Goal: Task Accomplishment & Management: Use online tool/utility

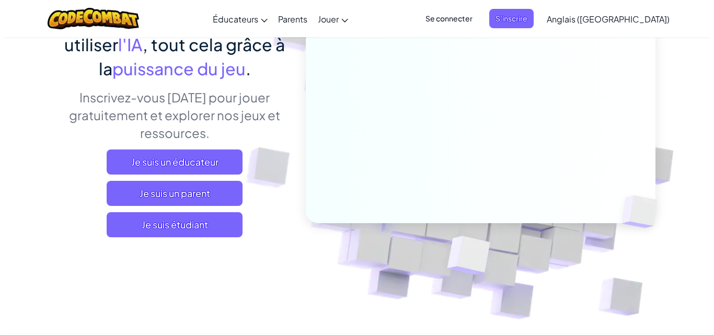
scroll to position [118, 0]
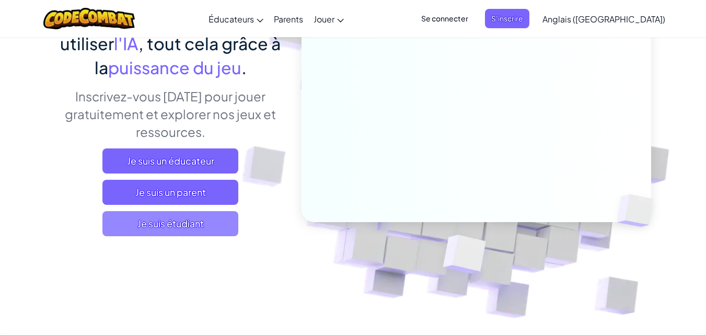
click at [176, 221] on font "Je suis étudiant" at bounding box center [170, 223] width 66 height 12
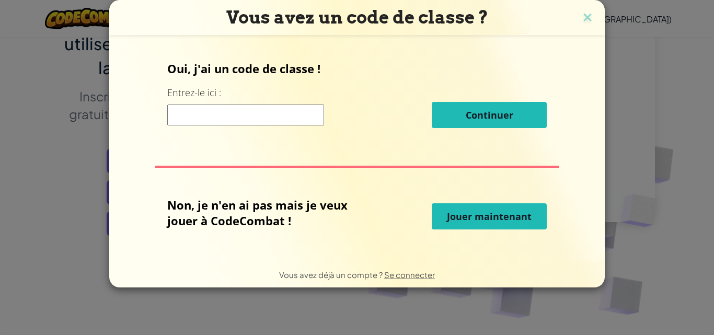
click at [514, 216] on font "Jouer maintenant" at bounding box center [489, 216] width 85 height 13
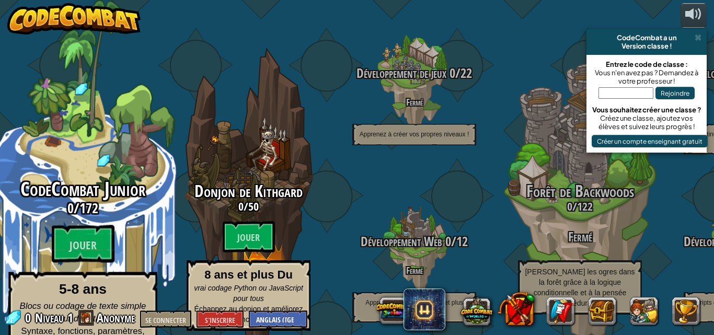
click at [88, 250] on div "CodeCombat Junior 0 / 172 Jouer 5-8 ans Blocs ou codage de texte simple pour dé…" at bounding box center [82, 268] width 198 height 178
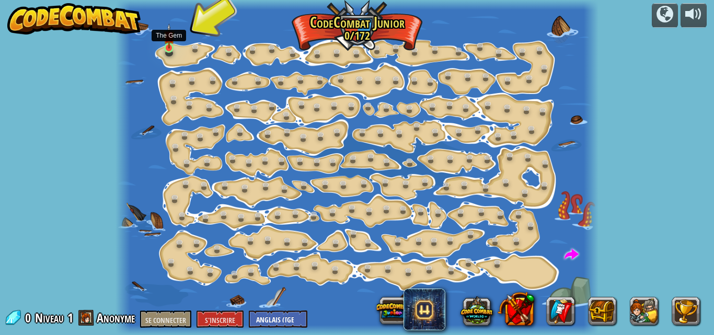
click at [171, 48] on img at bounding box center [169, 37] width 11 height 26
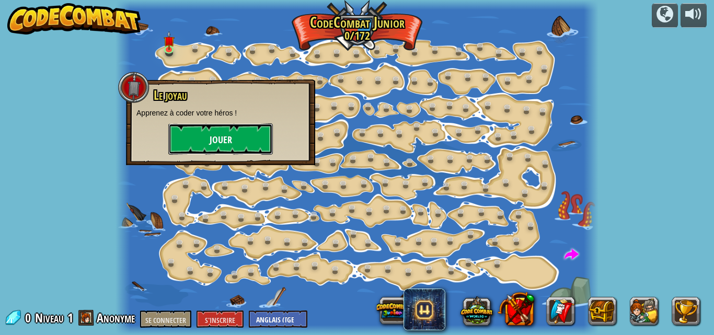
click at [191, 132] on button "Jouer" at bounding box center [220, 138] width 104 height 31
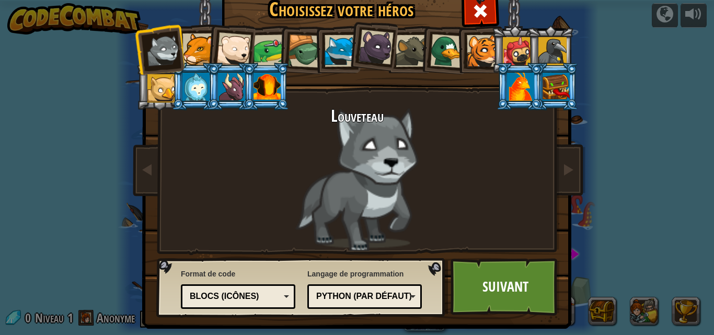
click at [386, 299] on font "Python (par défaut)" at bounding box center [364, 295] width 96 height 9
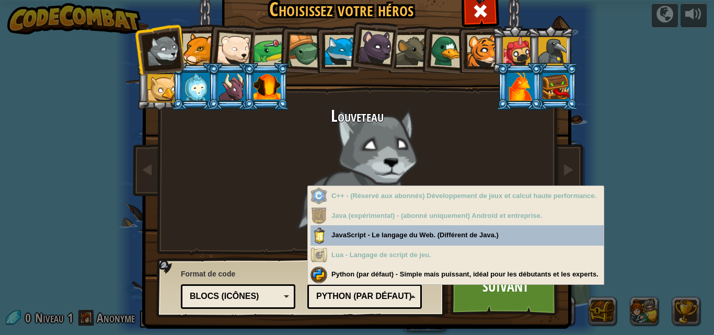
click at [244, 294] on font "Blocs (icônes)" at bounding box center [224, 295] width 69 height 9
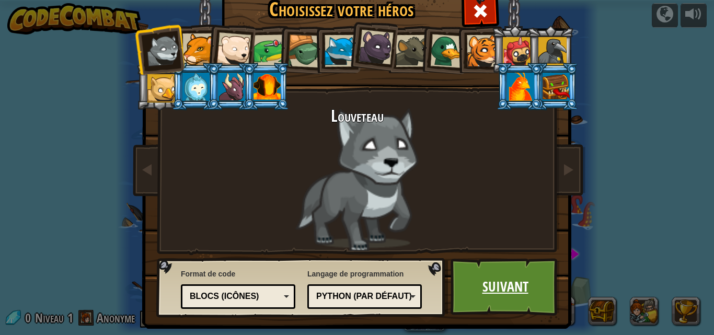
click at [485, 291] on font "Suivant" at bounding box center [505, 286] width 46 height 19
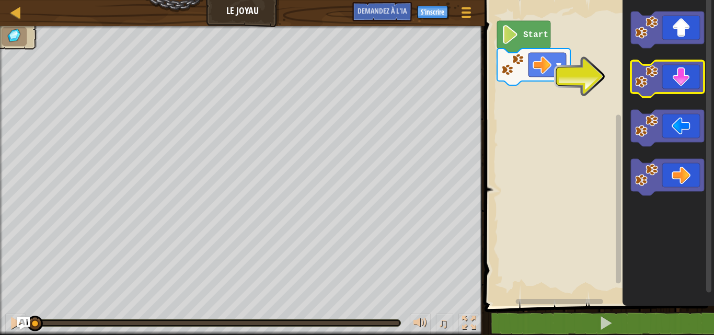
click at [681, 90] on icon "Espace de travail Blockly" at bounding box center [666, 79] width 73 height 37
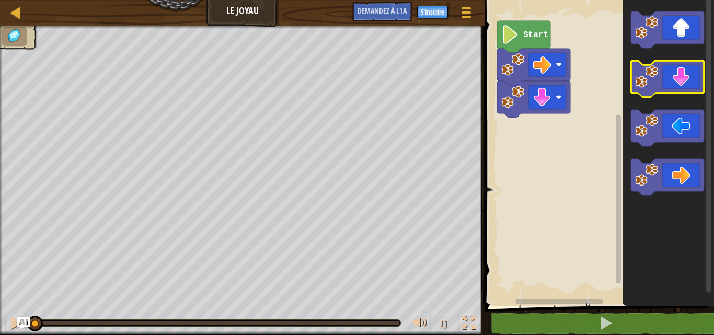
click at [681, 90] on icon "Espace de travail Blockly" at bounding box center [666, 79] width 73 height 37
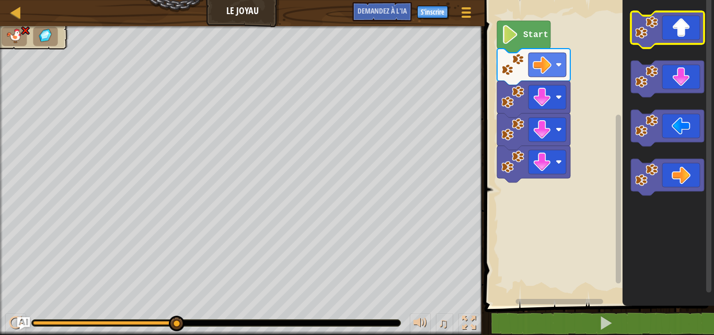
click at [688, 22] on icon "Espace de travail Blockly" at bounding box center [666, 29] width 73 height 37
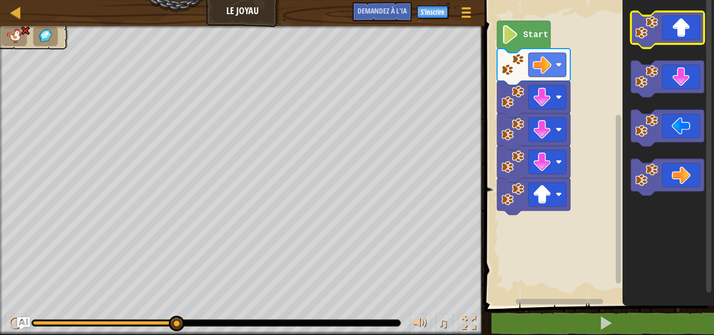
click at [653, 22] on image "Espace de travail Blockly" at bounding box center [646, 27] width 23 height 23
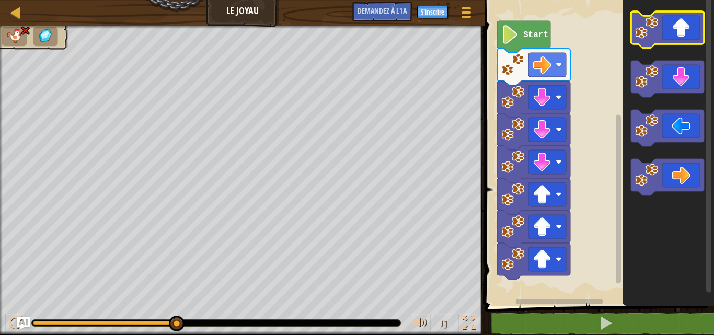
click at [653, 22] on image "Espace de travail Blockly" at bounding box center [646, 27] width 23 height 23
click at [649, 34] on image "Espace de travail Blockly" at bounding box center [646, 27] width 23 height 23
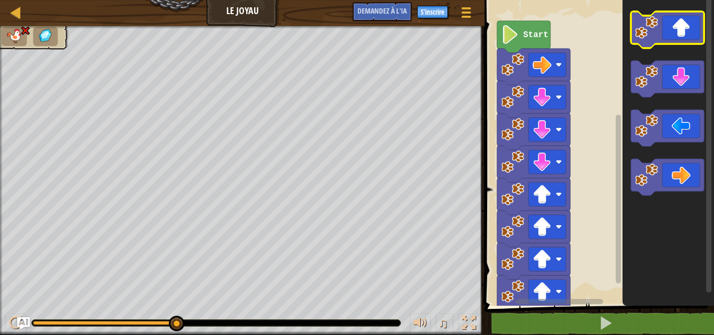
click at [649, 34] on image "Espace de travail Blockly" at bounding box center [646, 27] width 23 height 23
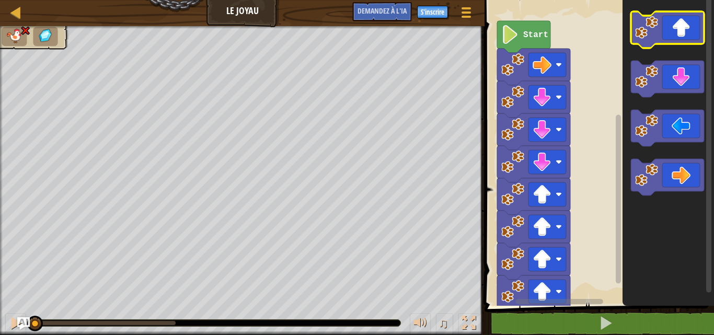
click at [649, 34] on image "Espace de travail Blockly" at bounding box center [646, 27] width 23 height 23
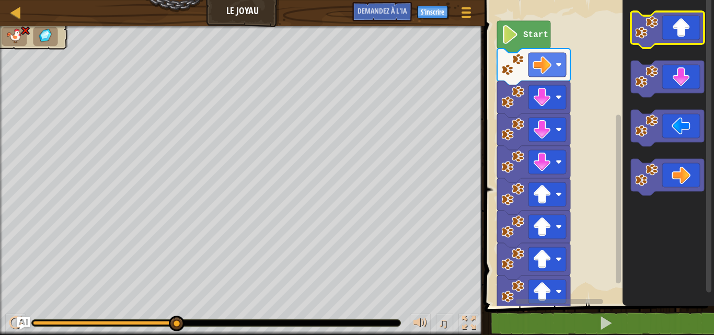
click at [680, 43] on icon "Espace de travail Blockly" at bounding box center [666, 29] width 73 height 37
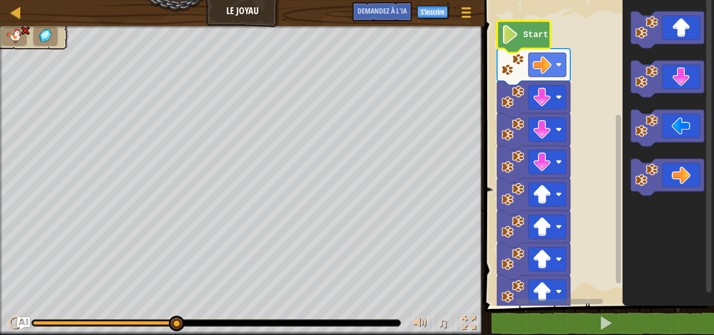
click at [536, 33] on text "Start" at bounding box center [535, 34] width 25 height 9
click at [691, 35] on icon "Espace de travail Blockly" at bounding box center [666, 29] width 73 height 37
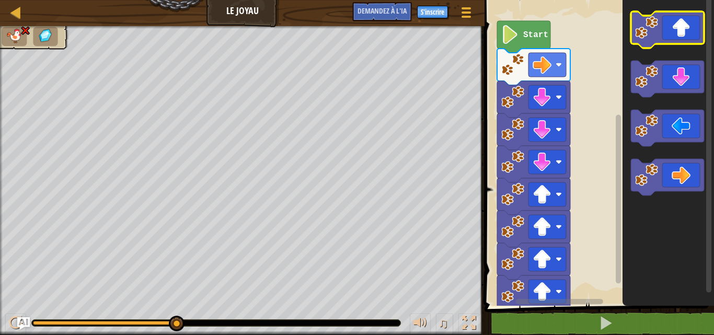
click at [691, 35] on icon "Espace de travail Blockly" at bounding box center [666, 29] width 73 height 37
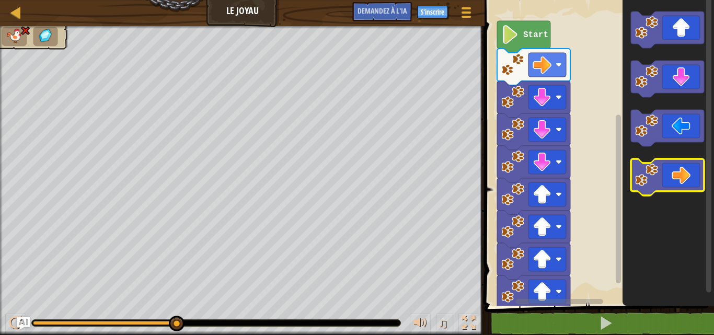
click at [677, 171] on icon "Espace de travail Blockly" at bounding box center [666, 177] width 73 height 37
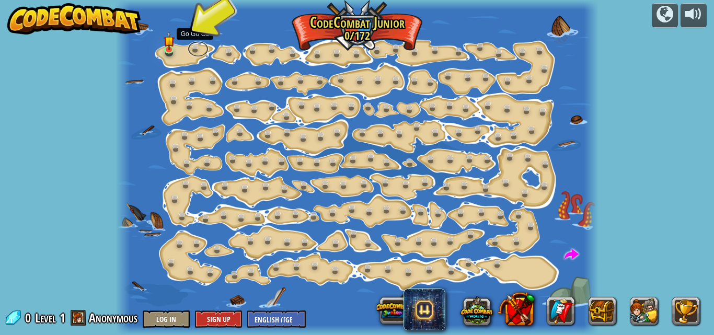
click at [195, 49] on link at bounding box center [198, 49] width 21 height 16
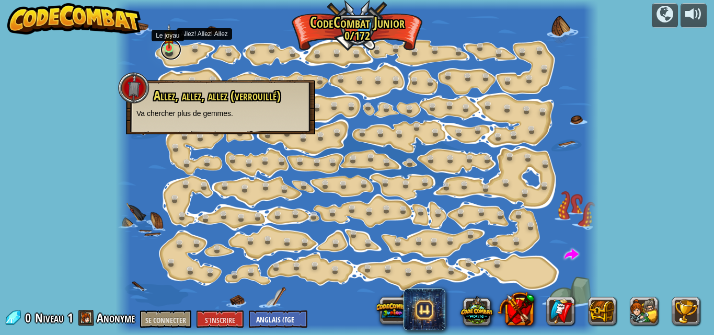
click at [172, 51] on link at bounding box center [170, 49] width 21 height 21
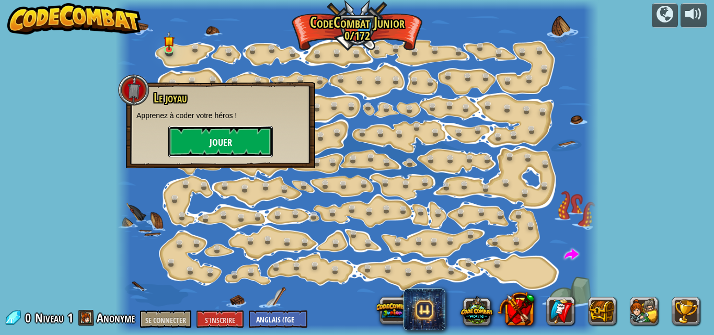
click at [238, 144] on button "Jouer" at bounding box center [220, 141] width 104 height 31
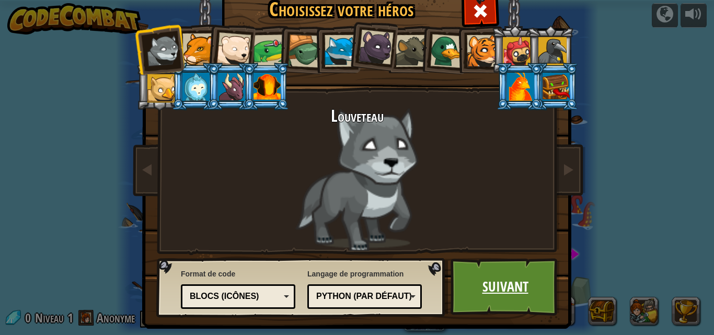
click at [493, 295] on font "Suivant" at bounding box center [505, 286] width 46 height 19
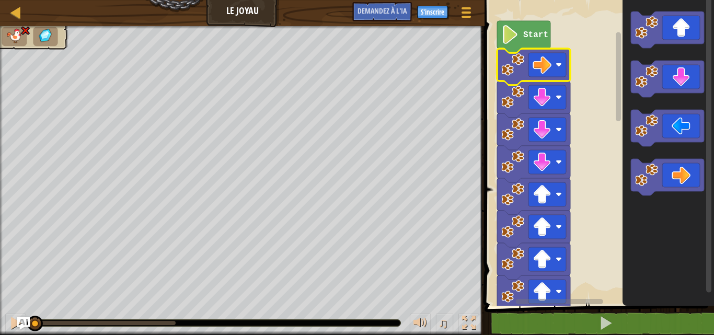
click at [540, 72] on image "Espace de travail Blockly" at bounding box center [541, 64] width 19 height 19
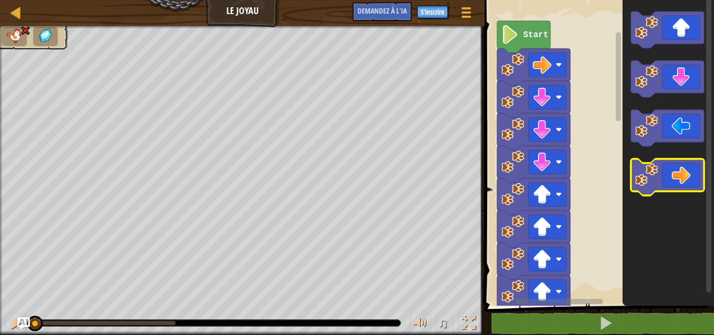
click at [674, 189] on icon "Espace de travail Blockly" at bounding box center [666, 177] width 73 height 37
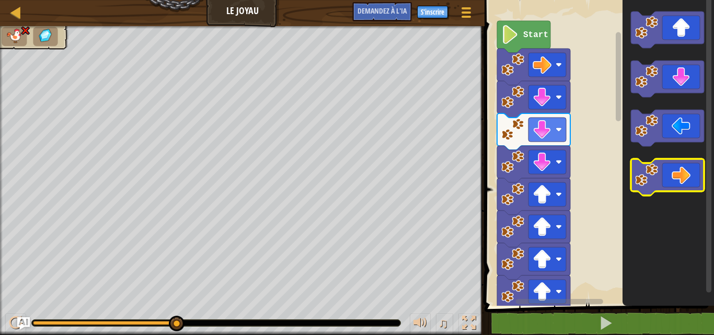
click at [668, 167] on icon "Espace de travail Blockly" at bounding box center [666, 177] width 73 height 37
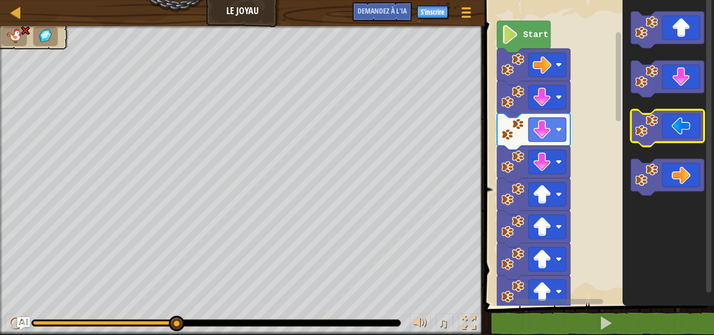
click at [700, 126] on icon "Espace de travail Blockly" at bounding box center [666, 128] width 73 height 37
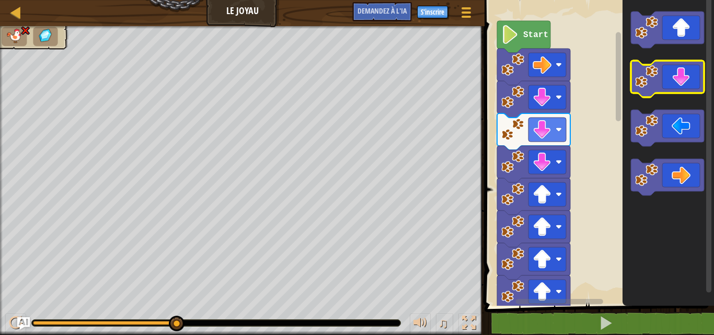
click at [677, 82] on icon "Espace de travail Blockly" at bounding box center [666, 79] width 73 height 37
click at [693, 72] on icon "Espace de travail Blockly" at bounding box center [666, 79] width 73 height 37
click at [689, 74] on icon "Espace de travail Blockly" at bounding box center [666, 79] width 73 height 37
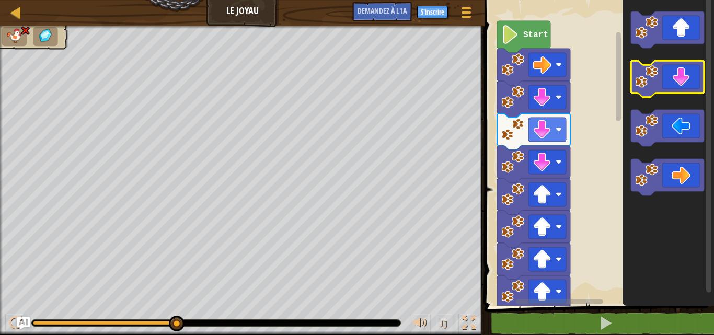
click at [682, 74] on icon "Espace de travail Blockly" at bounding box center [666, 79] width 73 height 37
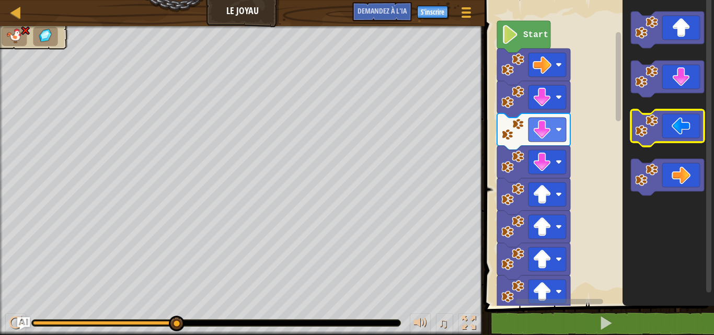
click at [677, 137] on icon "Espace de travail Blockly" at bounding box center [666, 128] width 73 height 37
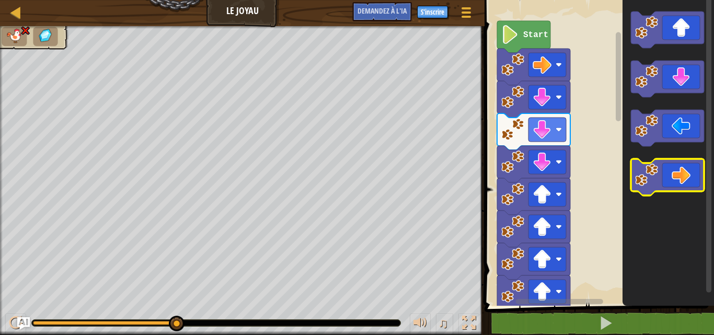
click at [680, 181] on icon "Espace de travail Blockly" at bounding box center [666, 177] width 73 height 37
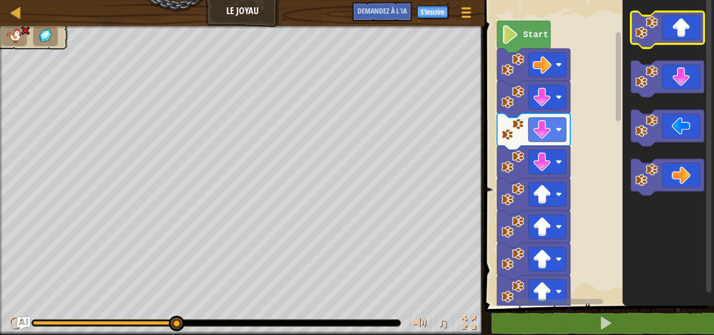
click at [669, 27] on icon "Espace de travail Blockly" at bounding box center [666, 29] width 73 height 37
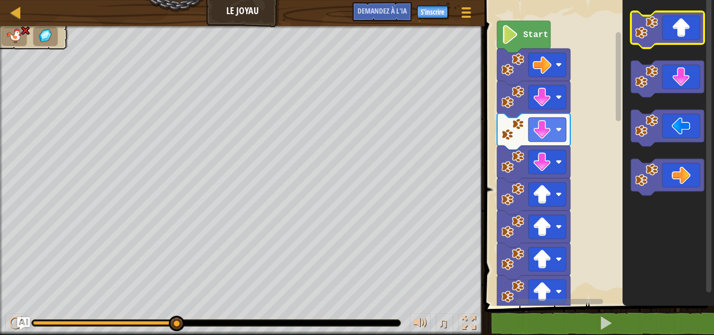
click at [669, 27] on icon "Espace de travail Blockly" at bounding box center [666, 29] width 73 height 37
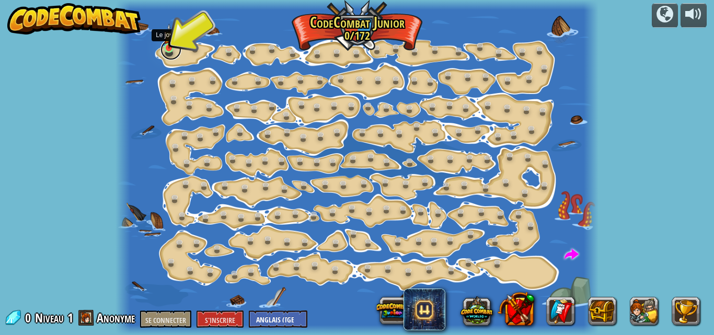
click at [166, 54] on link at bounding box center [170, 49] width 21 height 21
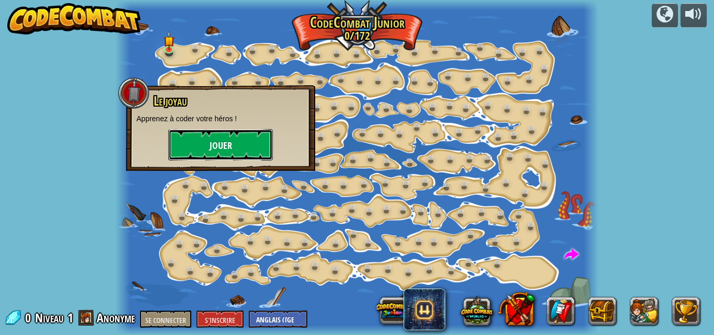
click at [222, 153] on button "Jouer" at bounding box center [220, 144] width 104 height 31
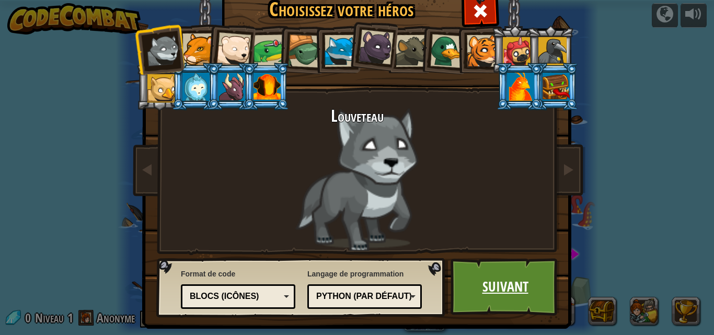
click at [471, 271] on link "Suivant" at bounding box center [504, 286] width 109 height 57
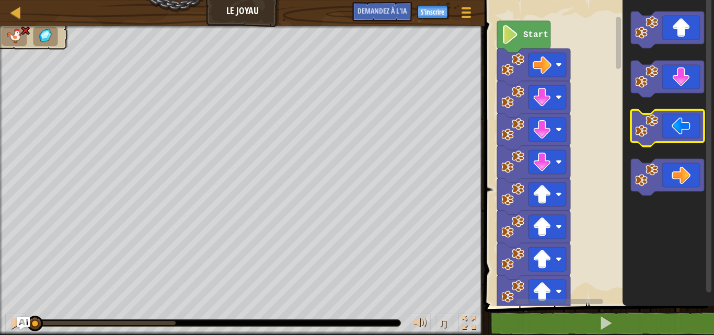
click at [670, 131] on icon "Espace de travail Blockly" at bounding box center [666, 128] width 73 height 37
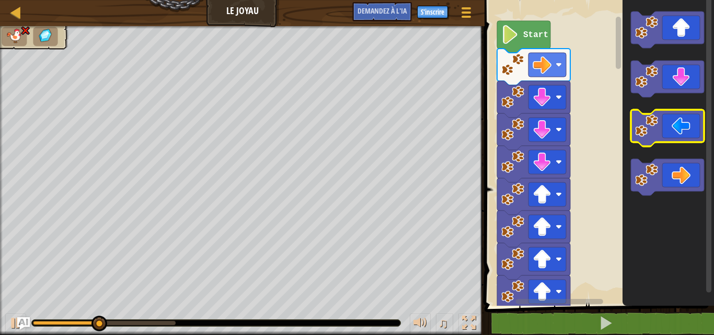
click at [670, 131] on icon "Espace de travail Blockly" at bounding box center [666, 128] width 73 height 37
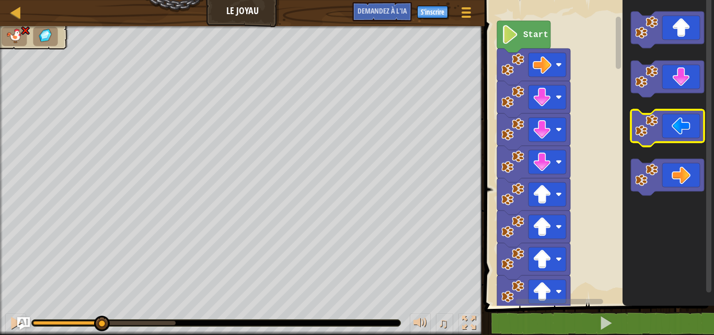
click at [670, 131] on icon "Espace de travail Blockly" at bounding box center [666, 128] width 73 height 37
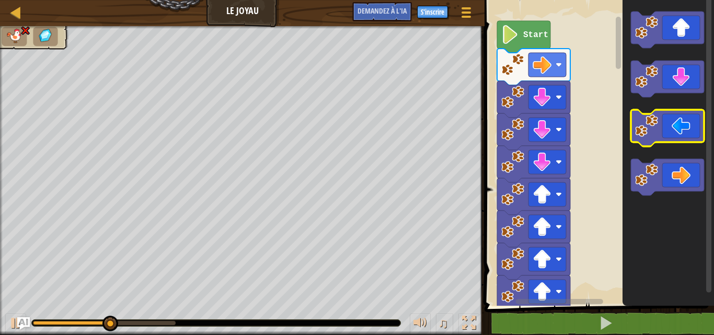
click at [670, 131] on icon "Espace de travail Blockly" at bounding box center [666, 128] width 73 height 37
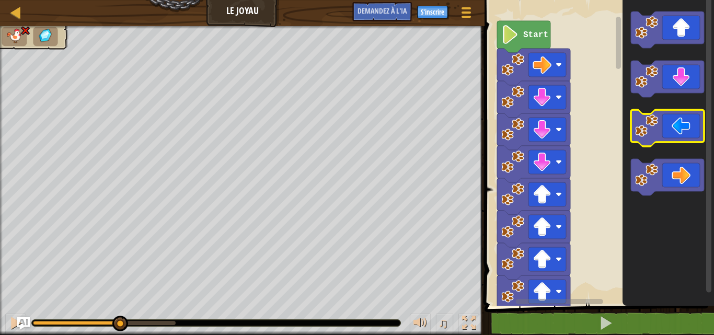
click at [670, 131] on icon "Espace de travail Blockly" at bounding box center [666, 128] width 73 height 37
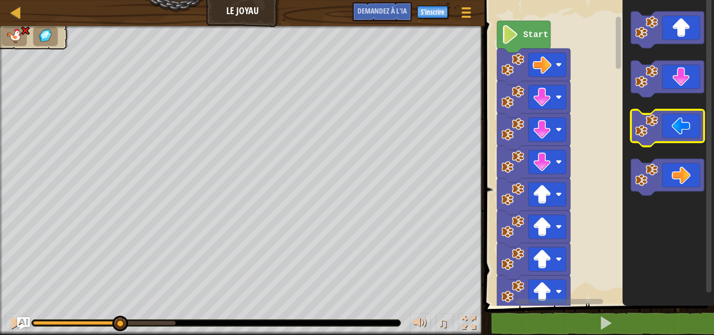
click at [670, 131] on icon "Espace de travail Blockly" at bounding box center [666, 128] width 73 height 37
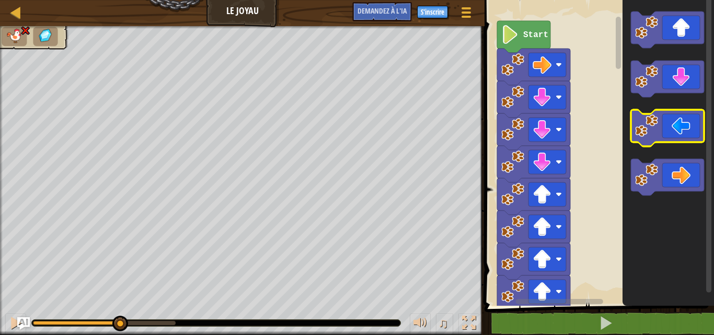
click at [670, 131] on icon "Espace de travail Blockly" at bounding box center [666, 128] width 73 height 37
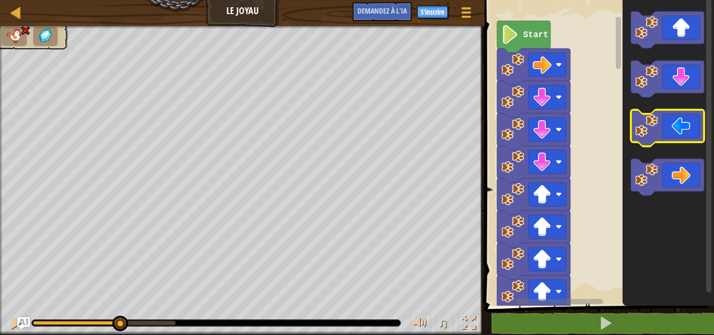
click at [670, 131] on icon "Espace de travail Blockly" at bounding box center [666, 128] width 73 height 37
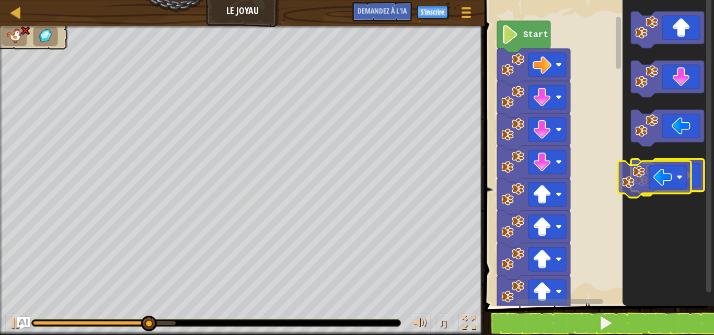
click at [657, 182] on g "Espace de travail Blockly" at bounding box center [666, 103] width 73 height 184
click at [657, 182] on image "Espace de travail Blockly" at bounding box center [646, 175] width 23 height 23
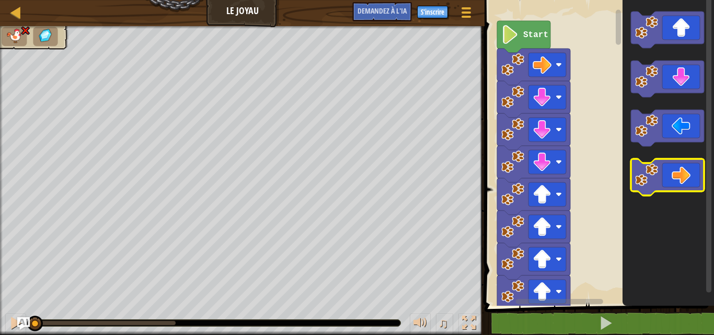
click at [657, 182] on image "Espace de travail Blockly" at bounding box center [646, 175] width 23 height 23
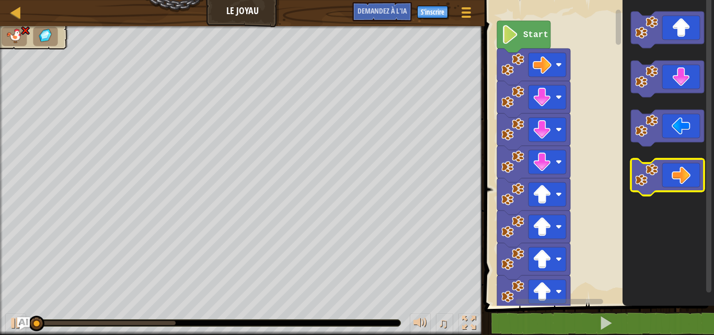
click at [657, 182] on image "Espace de travail Blockly" at bounding box center [646, 175] width 23 height 23
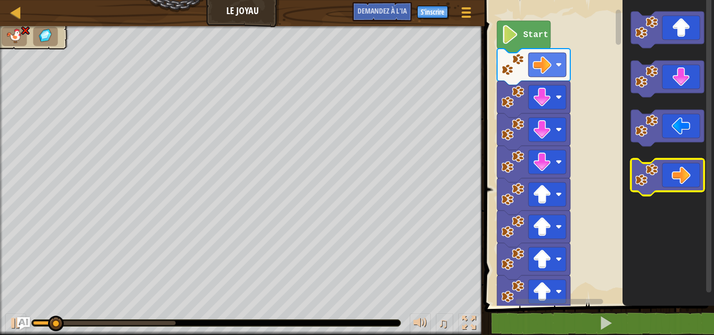
click at [657, 182] on image "Espace de travail Blockly" at bounding box center [646, 175] width 23 height 23
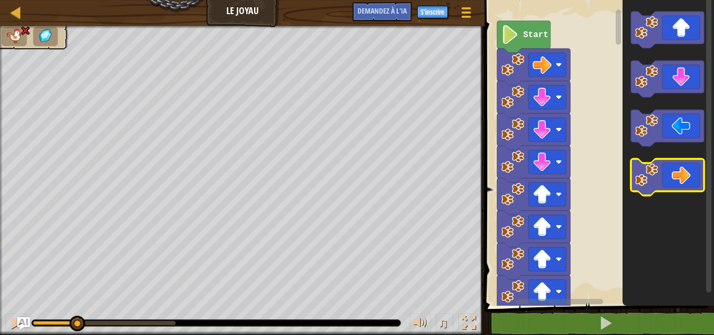
click at [657, 182] on image "Espace de travail Blockly" at bounding box center [646, 175] width 23 height 23
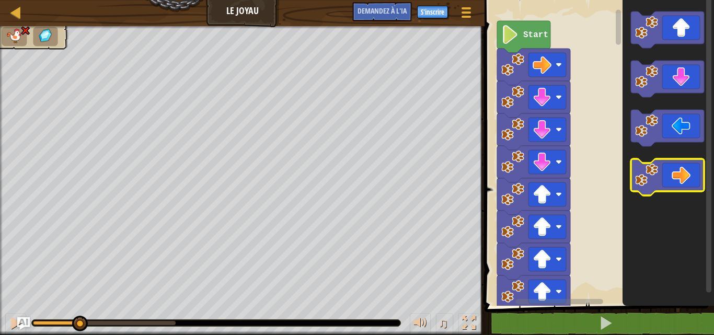
click at [657, 182] on image "Espace de travail Blockly" at bounding box center [646, 175] width 23 height 23
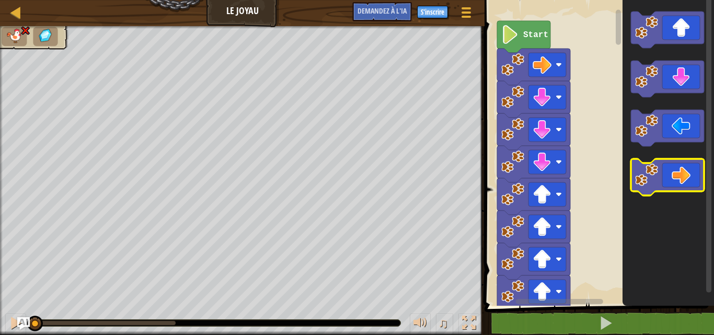
click at [657, 182] on image "Espace de travail Blockly" at bounding box center [646, 175] width 23 height 23
